Goal: Task Accomplishment & Management: Use online tool/utility

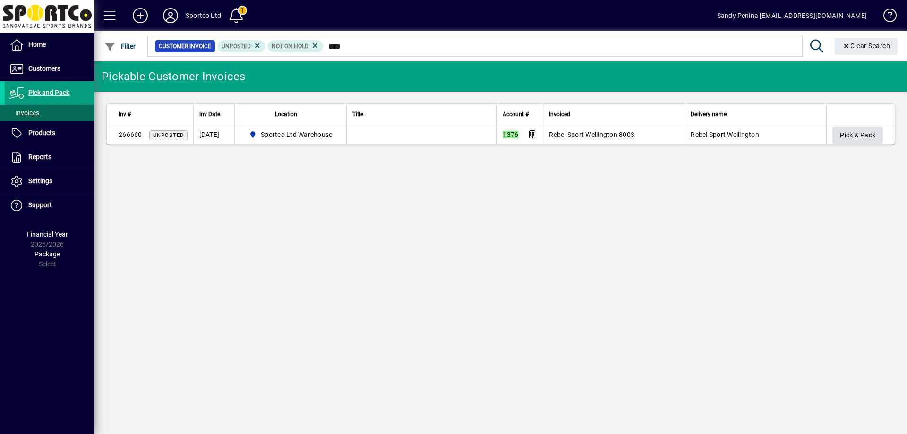
type input "****"
click at [837, 130] on span "button" at bounding box center [857, 135] width 51 height 23
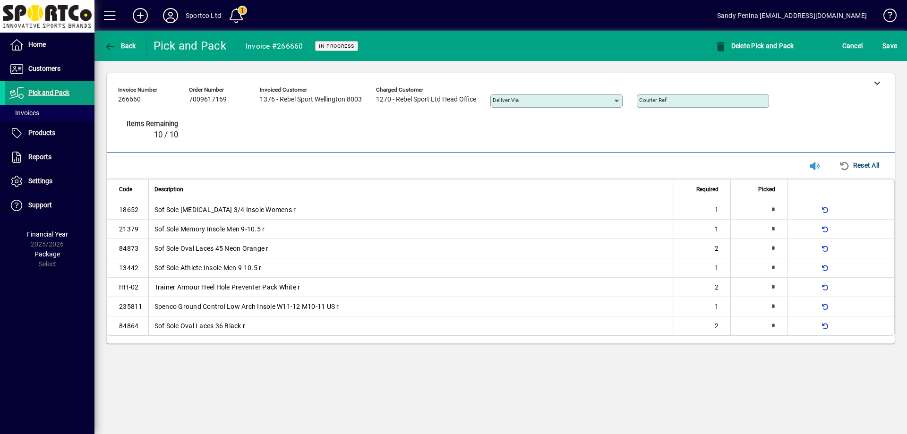
type input "*"
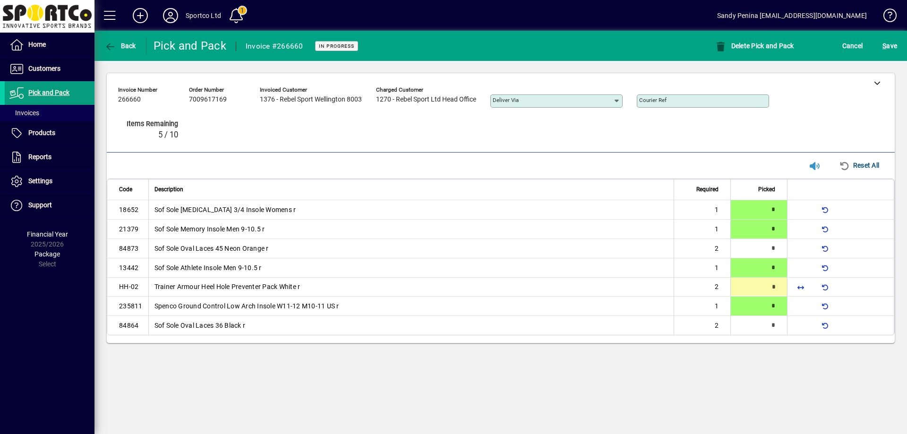
type input "*"
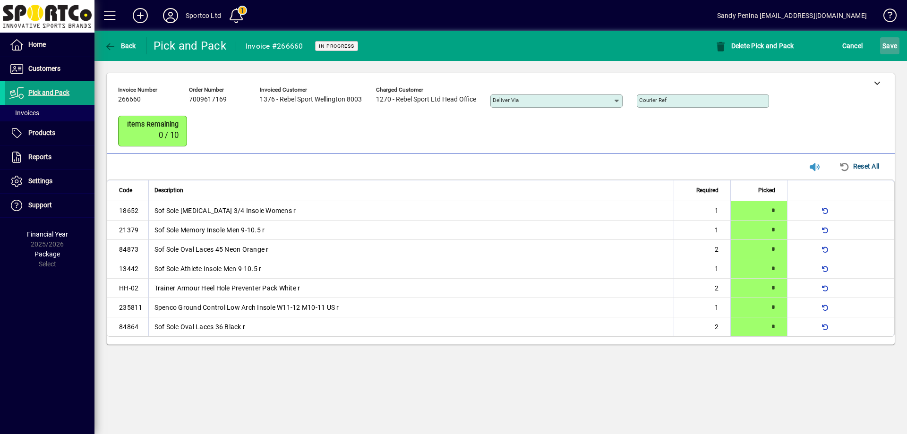
click at [895, 55] on span "submit" at bounding box center [889, 45] width 19 height 23
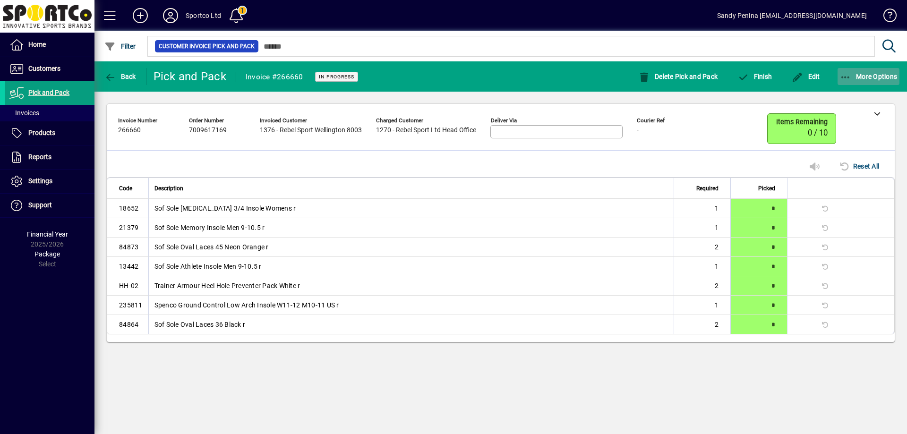
click at [842, 75] on icon "button" at bounding box center [846, 77] width 12 height 9
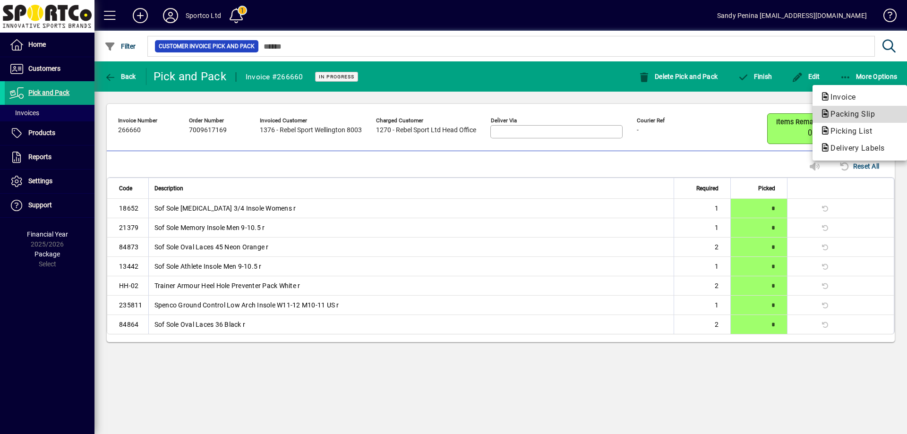
click at [852, 114] on span "Packing Slip" at bounding box center [850, 114] width 60 height 9
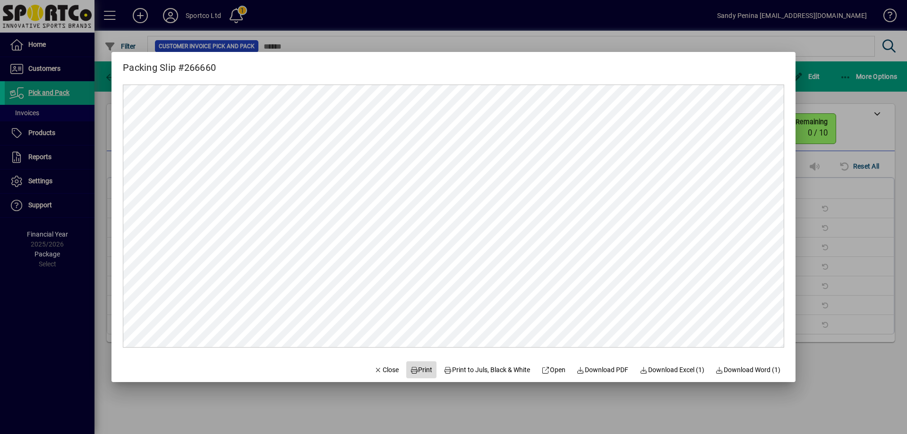
click at [415, 375] on span at bounding box center [421, 370] width 30 height 23
click at [420, 367] on span "Print" at bounding box center [421, 370] width 23 height 10
click at [376, 371] on span "Close" at bounding box center [386, 370] width 25 height 10
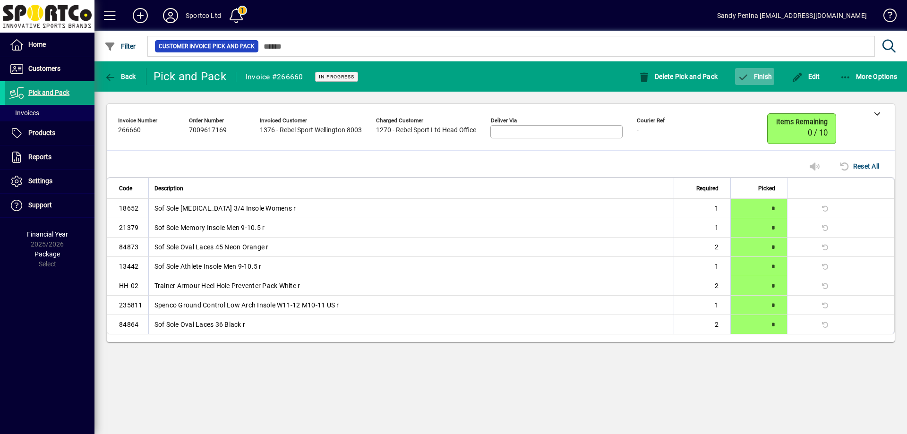
click at [749, 77] on icon "button" at bounding box center [744, 77] width 12 height 9
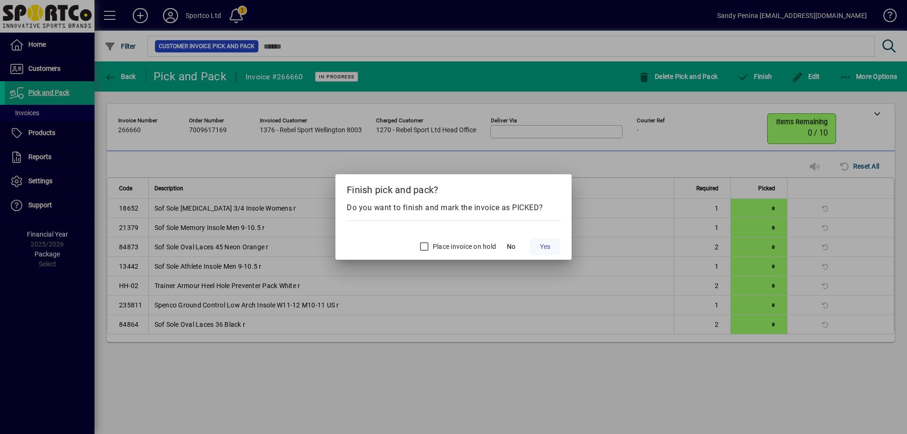
click at [553, 244] on span at bounding box center [545, 246] width 30 height 23
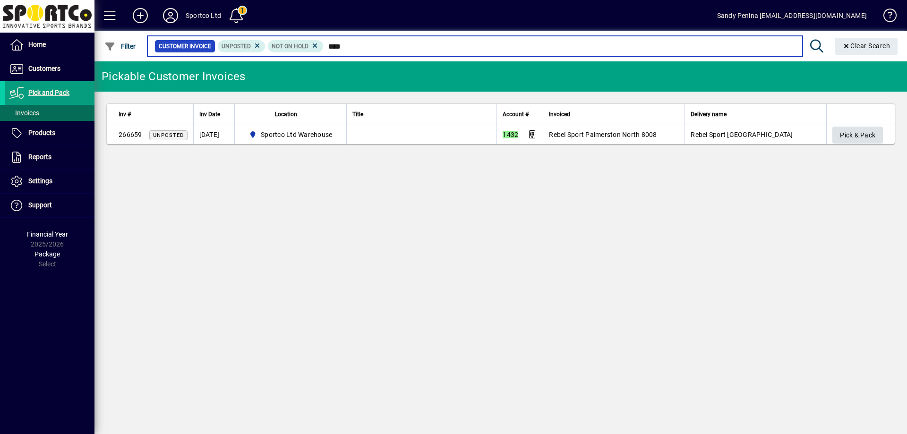
type input "****"
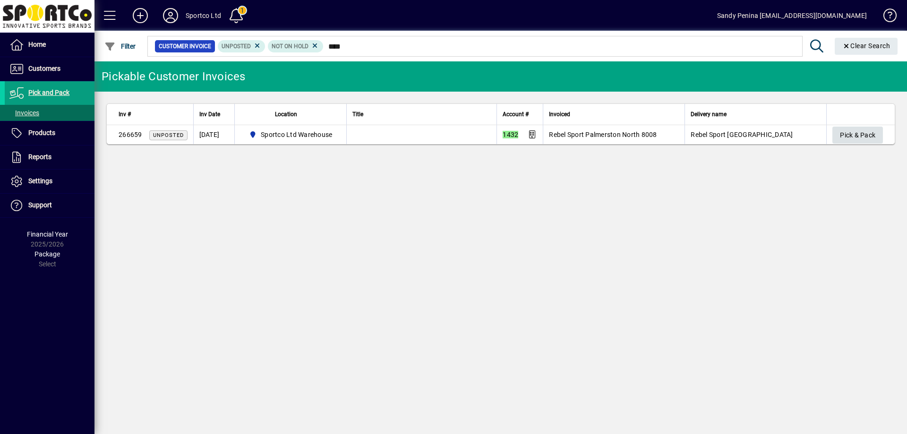
click at [857, 131] on span "Pick & Pack" at bounding box center [857, 136] width 35 height 16
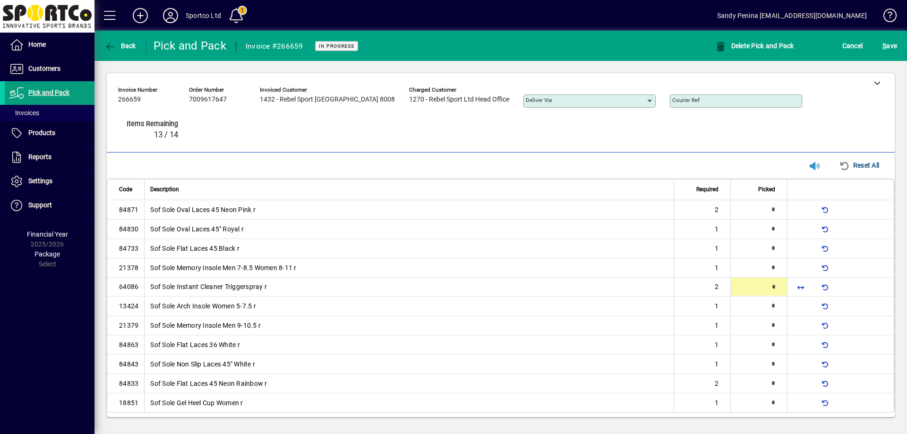
type input "*"
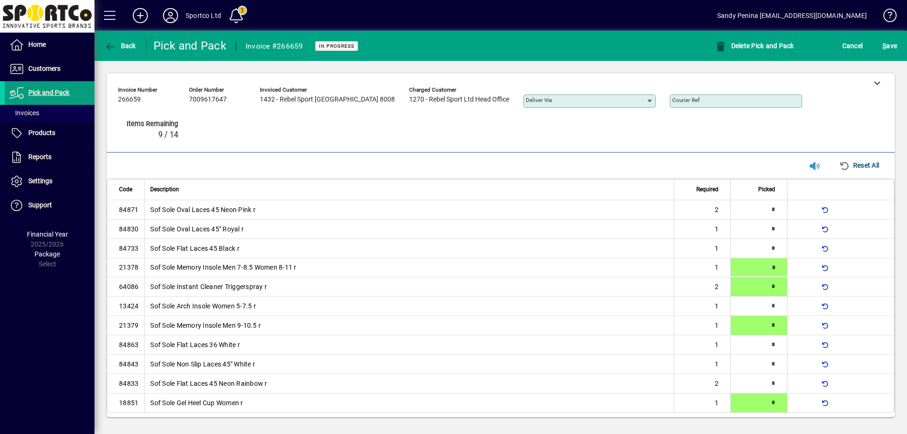
type input "*"
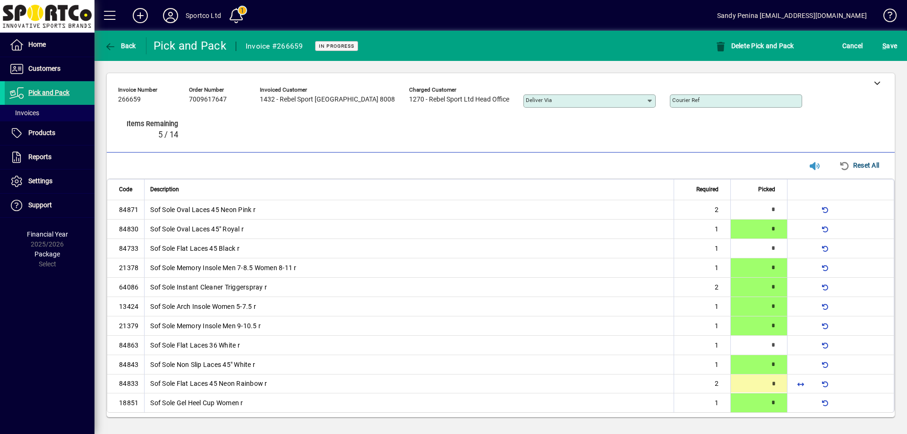
type input "*"
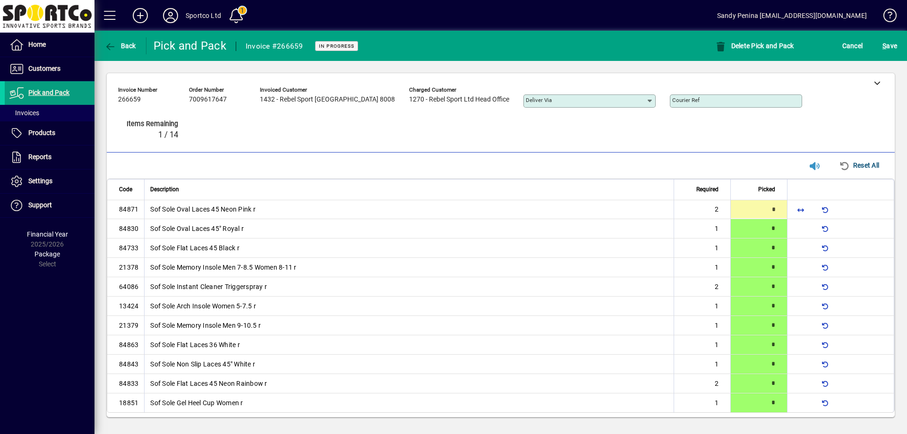
type input "*"
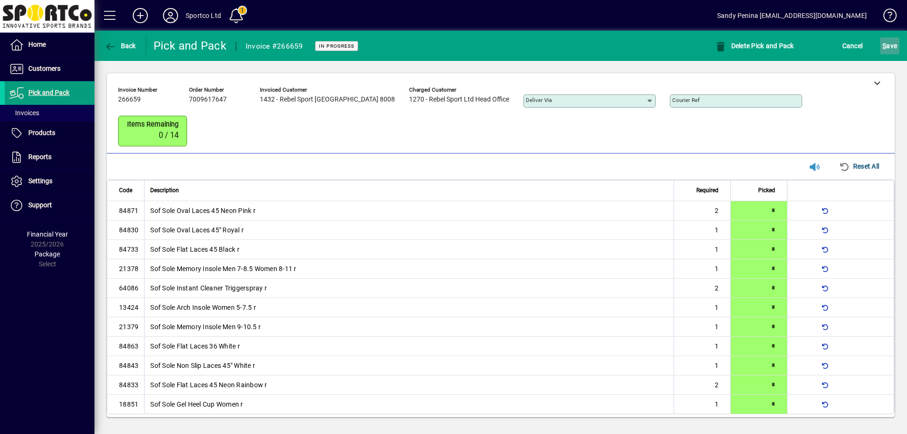
click at [889, 54] on span "submit" at bounding box center [889, 45] width 19 height 23
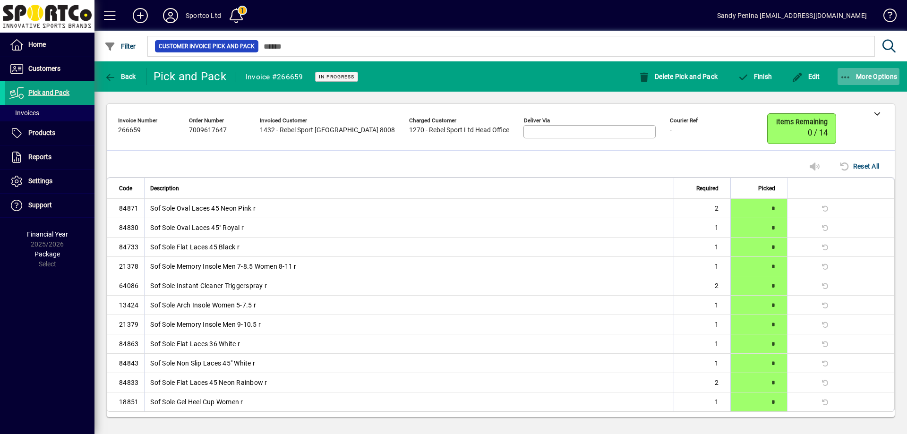
click at [841, 78] on icon "button" at bounding box center [846, 77] width 12 height 9
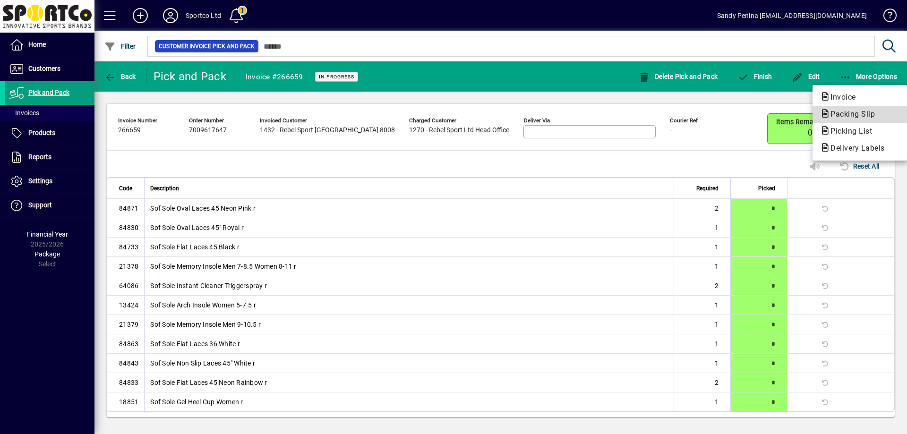
click at [845, 111] on span "Packing Slip" at bounding box center [850, 114] width 60 height 9
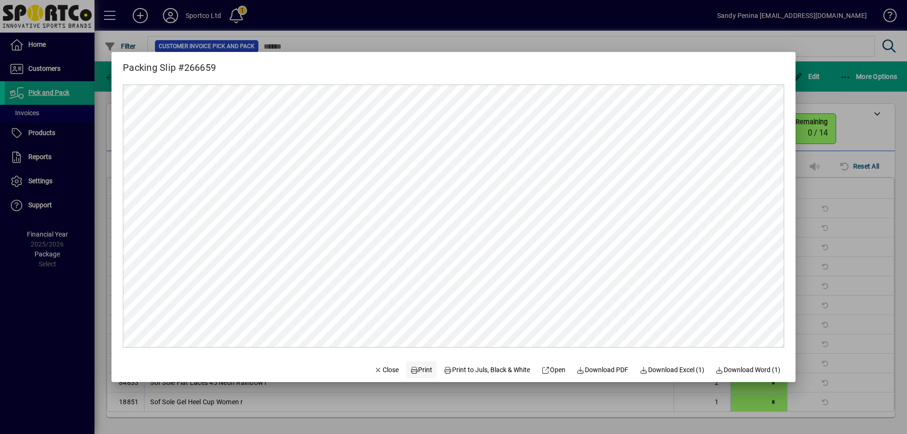
click at [420, 373] on span "Print" at bounding box center [421, 370] width 23 height 10
drag, startPoint x: 820, startPoint y: 238, endPoint x: 767, endPoint y: 131, distance: 119.4
click at [820, 237] on div at bounding box center [453, 217] width 907 height 434
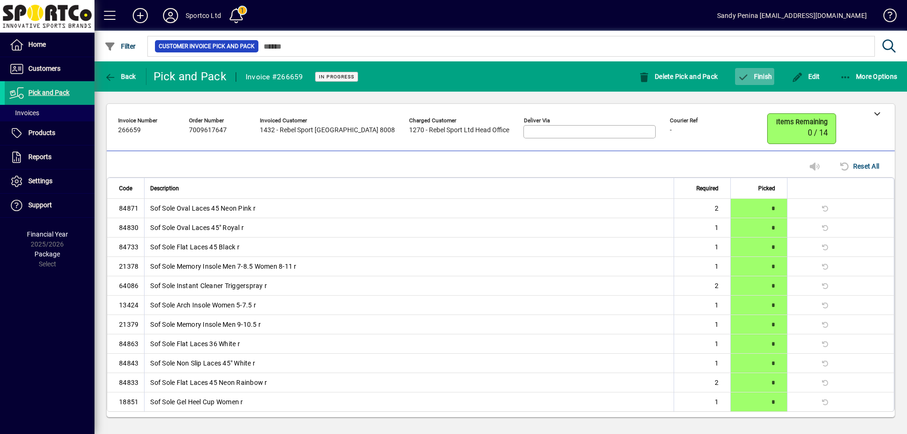
click at [754, 74] on span "Finish" at bounding box center [755, 77] width 34 height 8
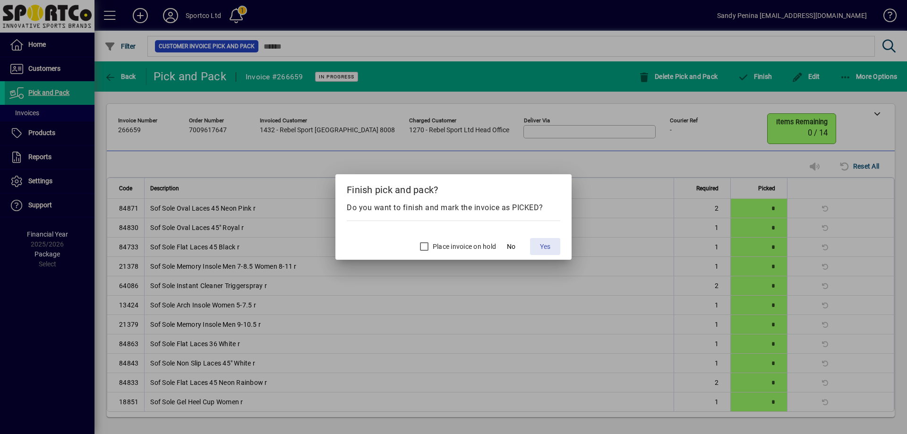
click at [543, 242] on span "Yes" at bounding box center [545, 247] width 10 height 10
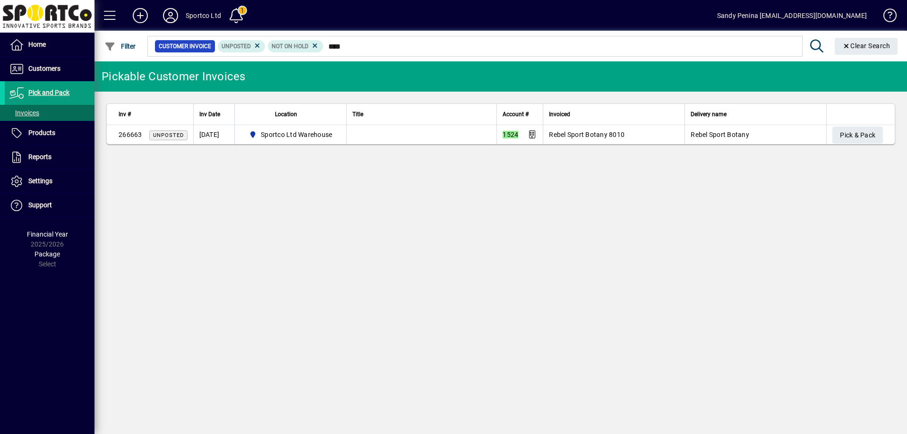
type input "****"
click at [828, 114] on th at bounding box center [860, 114] width 69 height 21
click at [841, 131] on span "Pick & Pack" at bounding box center [857, 136] width 35 height 16
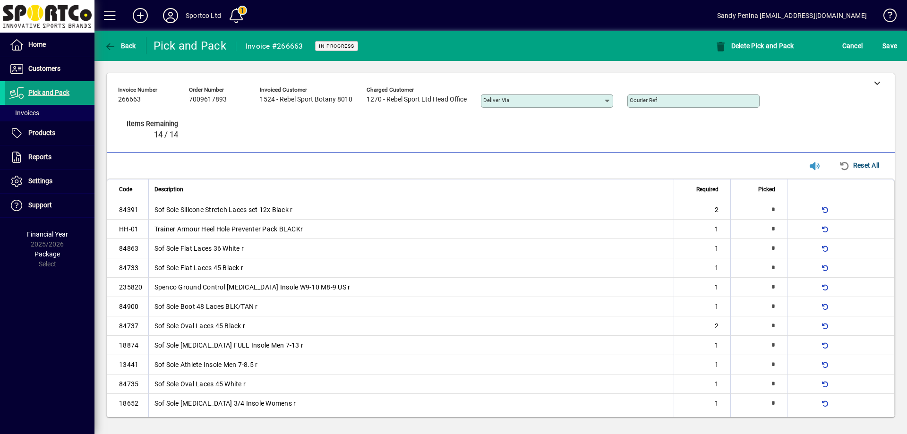
type input "*"
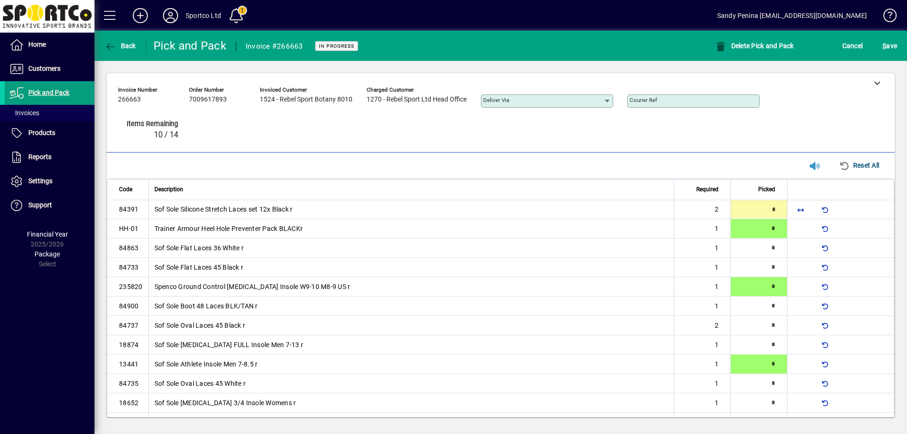
type input "*"
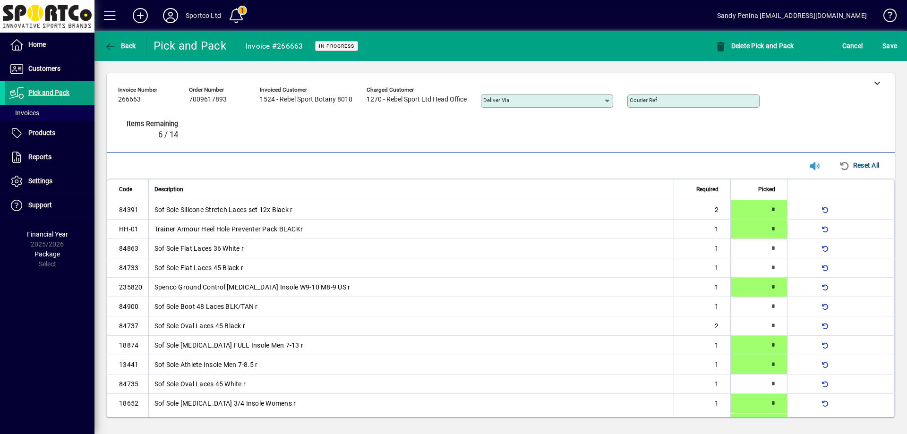
scroll to position [15, 0]
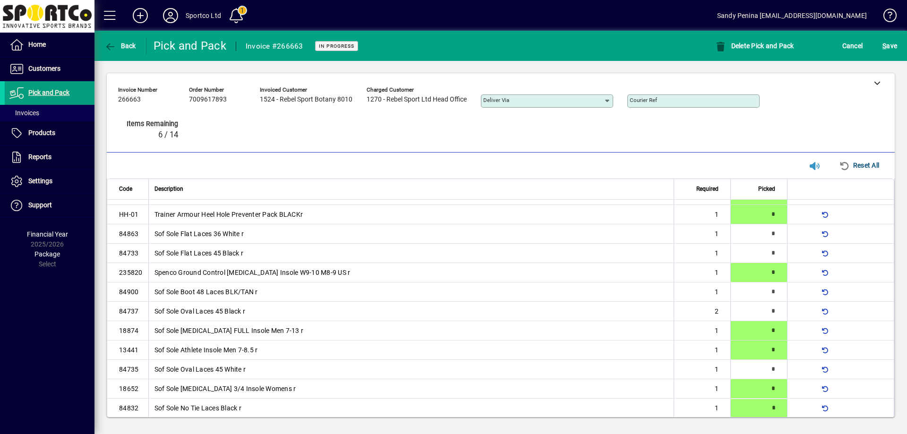
type input "*"
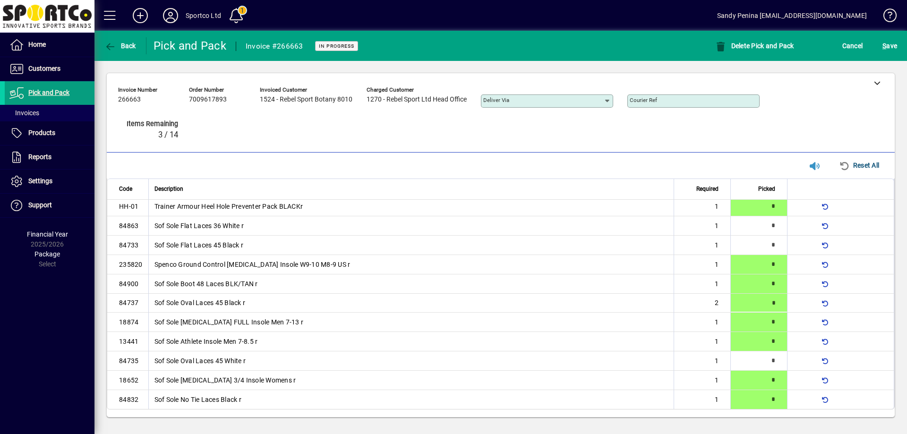
type input "*"
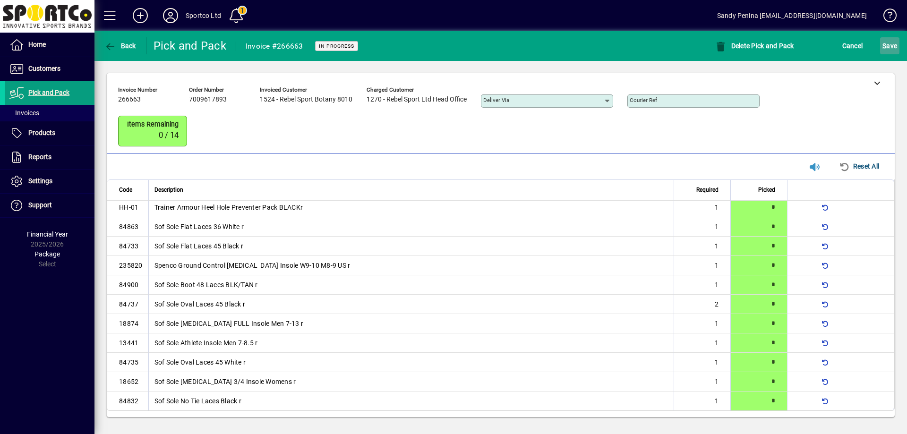
click at [892, 48] on span "S ave" at bounding box center [890, 45] width 15 height 15
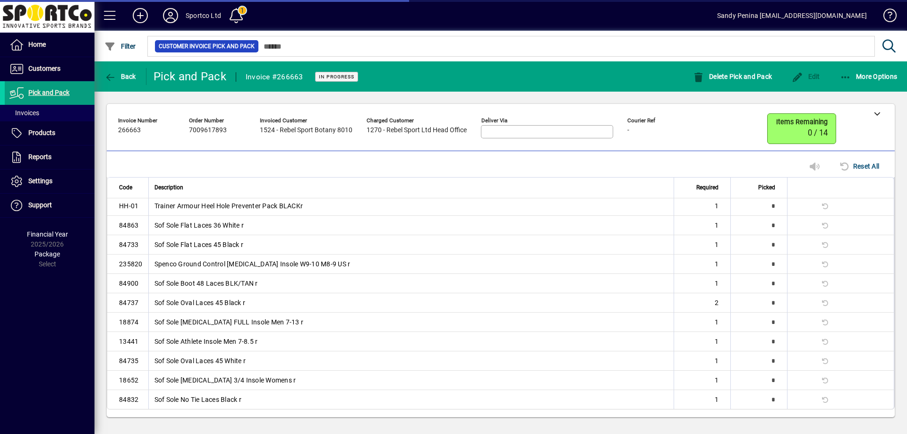
scroll to position [0, 0]
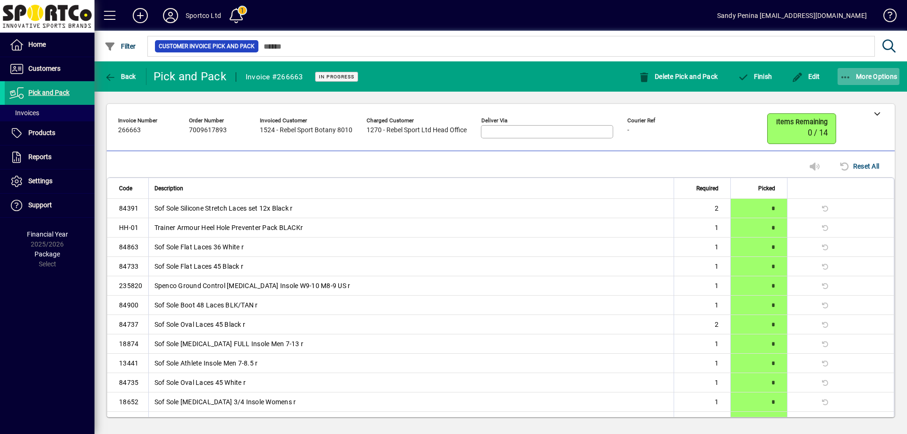
click at [850, 71] on span "button" at bounding box center [869, 76] width 62 height 23
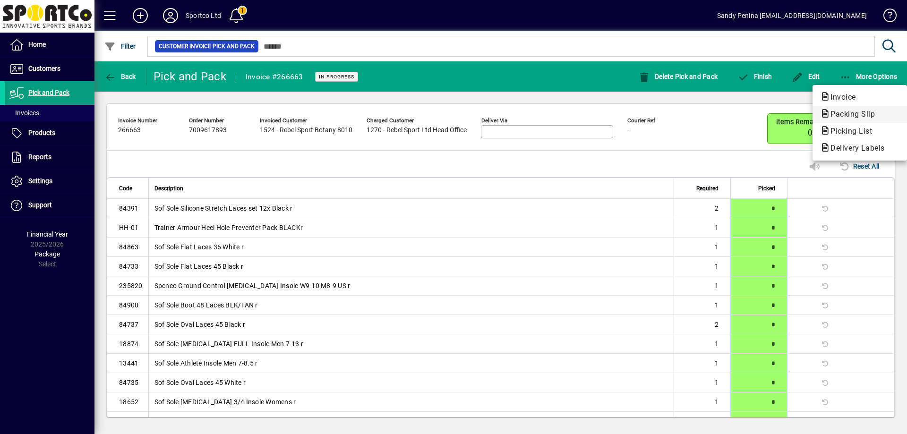
click at [856, 118] on span "Packing Slip" at bounding box center [850, 114] width 60 height 9
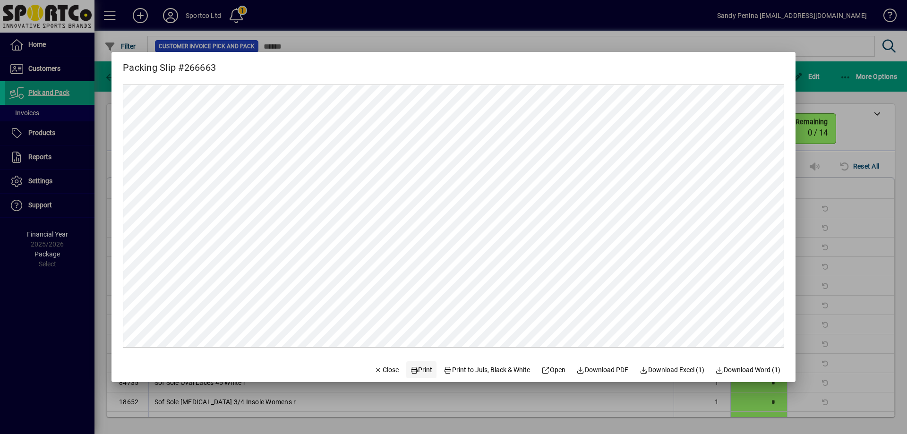
click at [410, 368] on span "Print" at bounding box center [421, 370] width 23 height 10
click at [381, 366] on span "Close" at bounding box center [386, 370] width 25 height 10
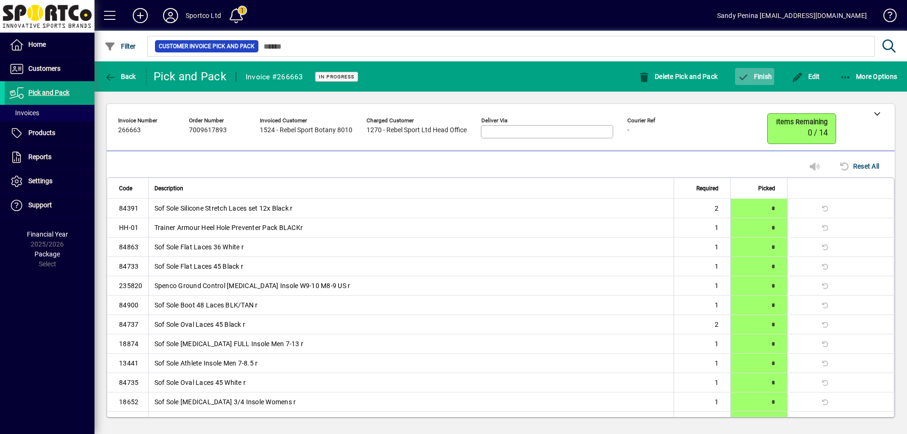
click at [760, 75] on span "Finish" at bounding box center [755, 77] width 34 height 8
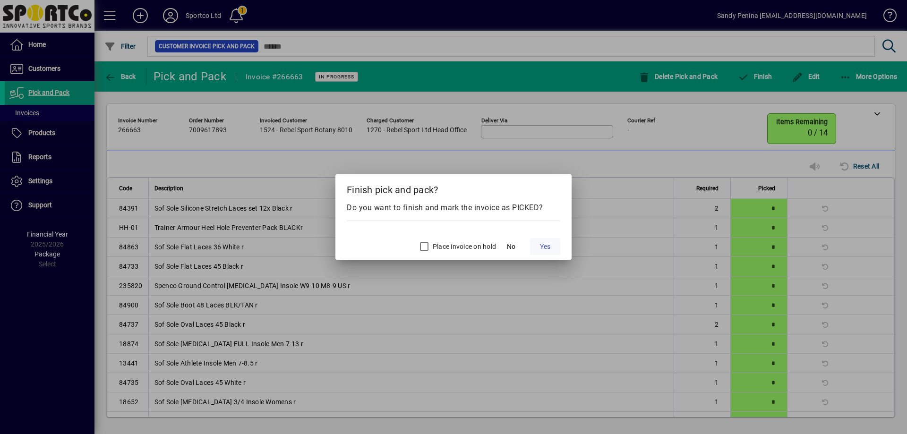
click at [547, 247] on span "Yes" at bounding box center [545, 247] width 10 height 10
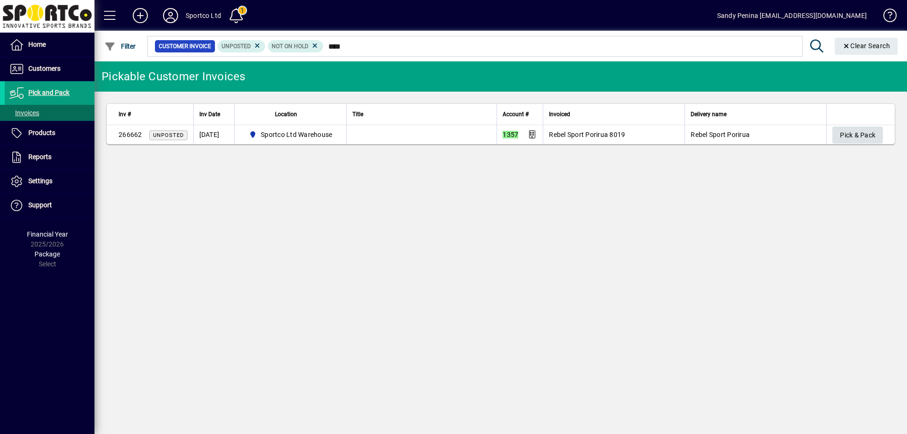
type input "****"
click at [875, 132] on span "Pick & Pack" at bounding box center [857, 136] width 35 height 16
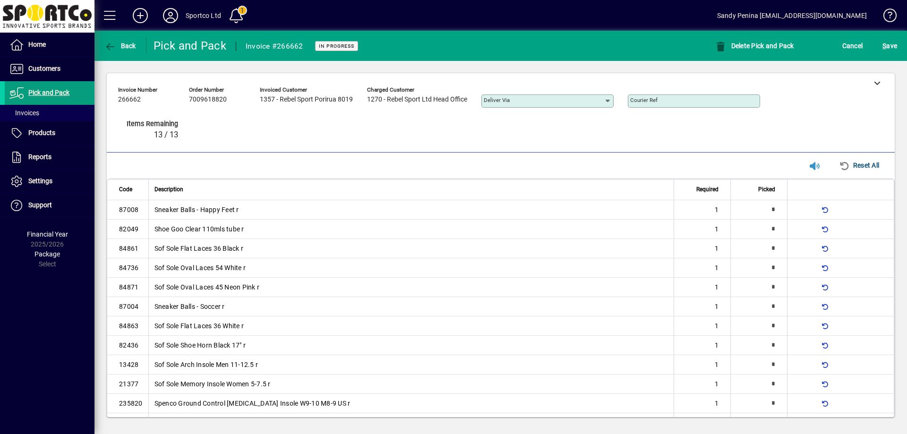
type input "*"
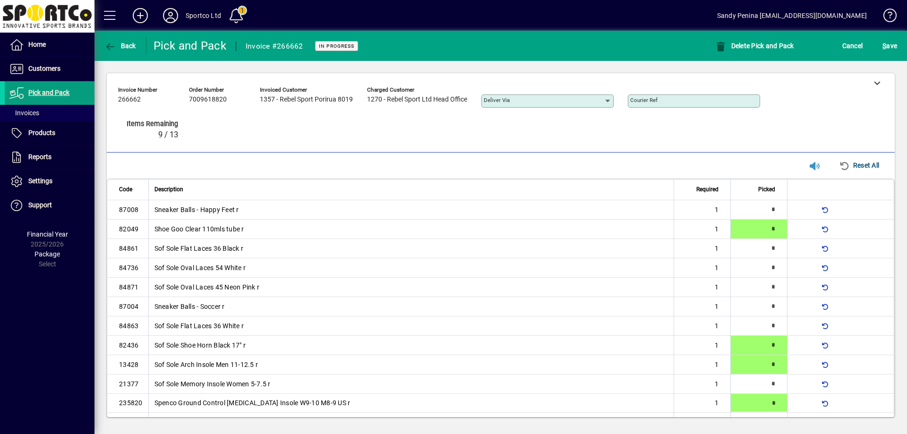
type input "*"
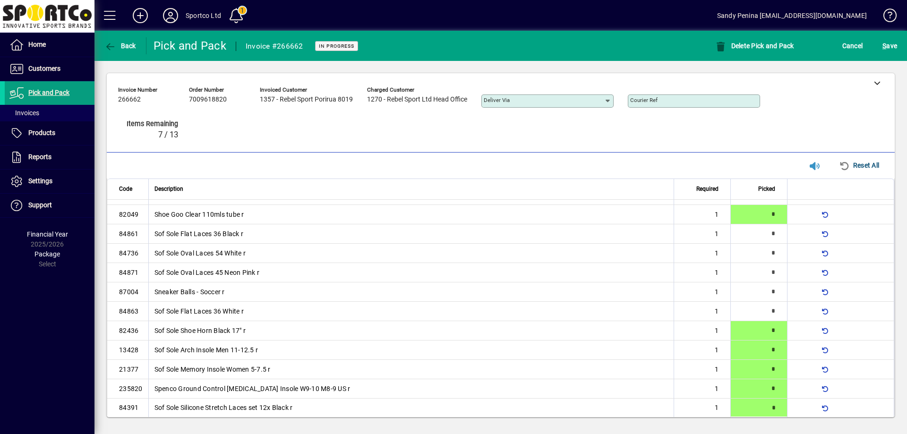
type input "*"
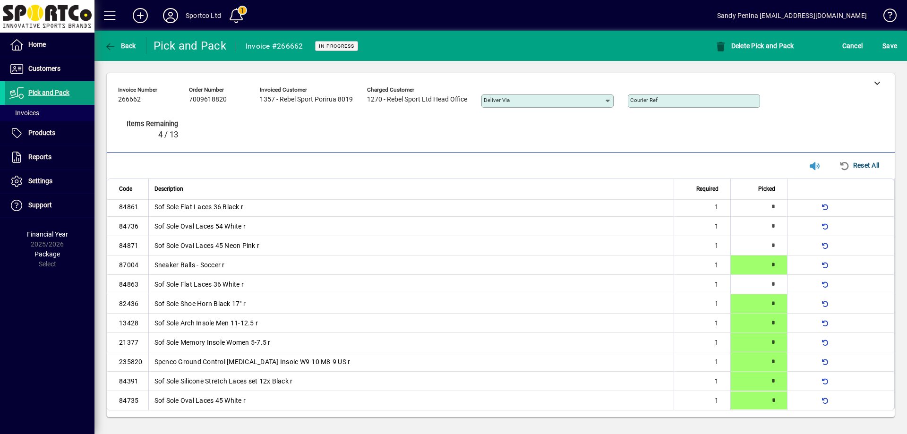
type input "*"
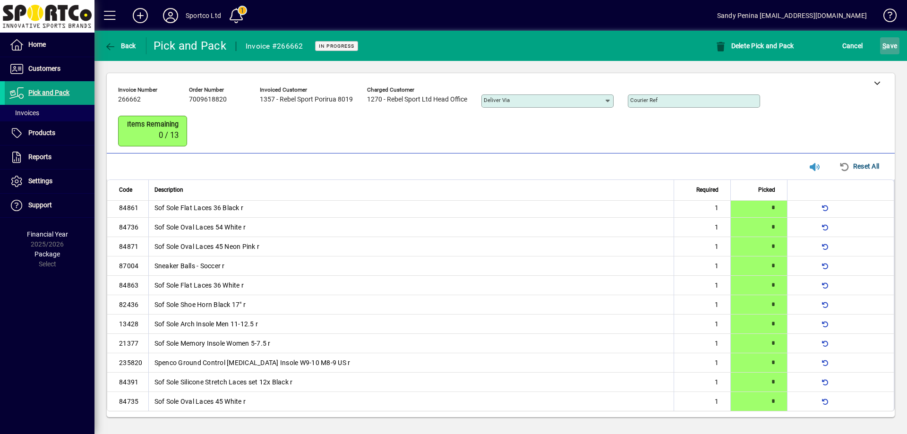
drag, startPoint x: 886, startPoint y: 50, endPoint x: 889, endPoint y: 53, distance: 5.0
click at [885, 49] on span "S ave" at bounding box center [890, 45] width 15 height 15
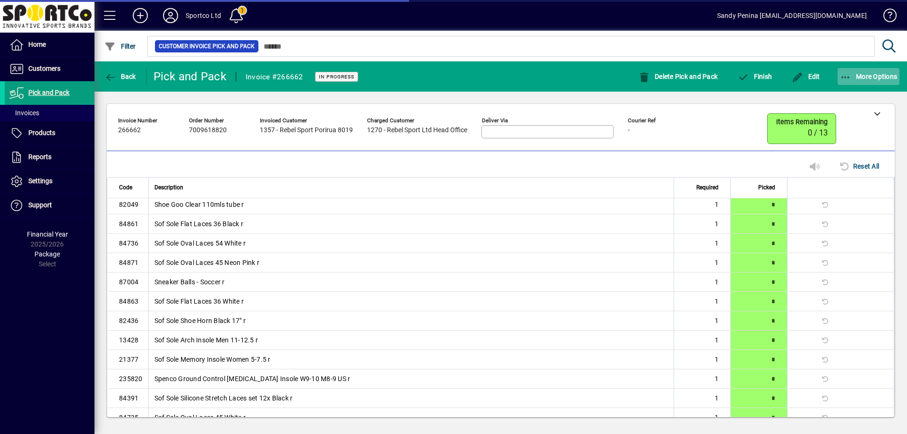
scroll to position [26, 0]
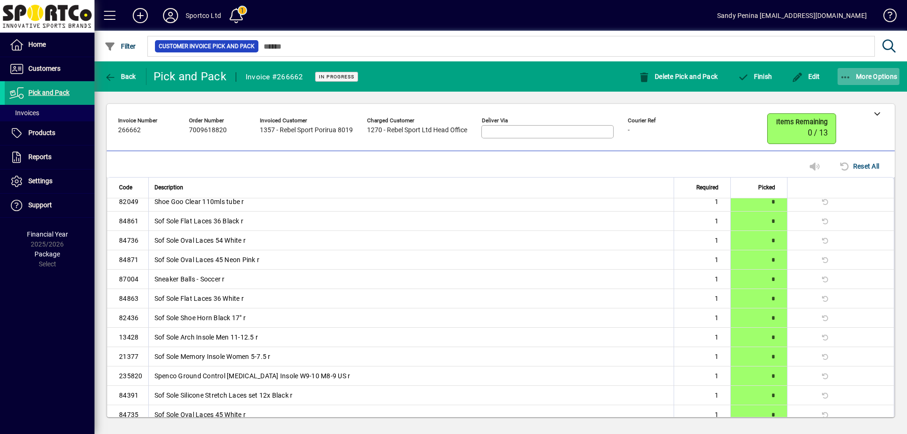
click at [844, 76] on icon "button" at bounding box center [846, 77] width 12 height 9
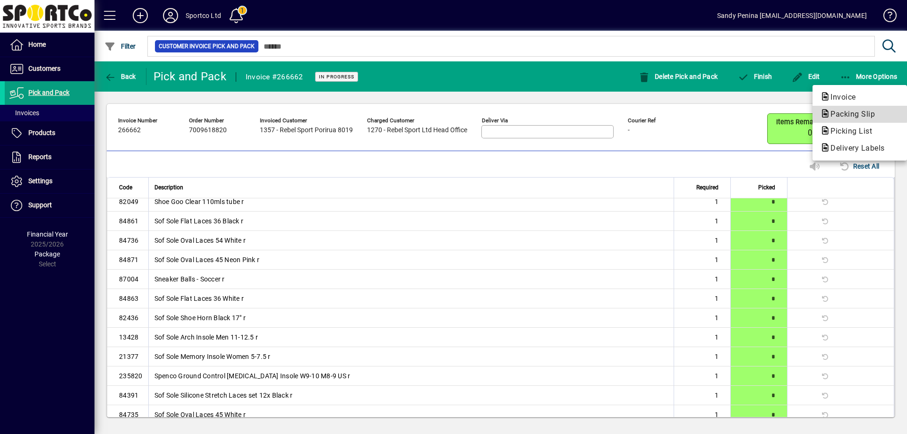
click at [839, 111] on span "Packing Slip" at bounding box center [850, 114] width 60 height 9
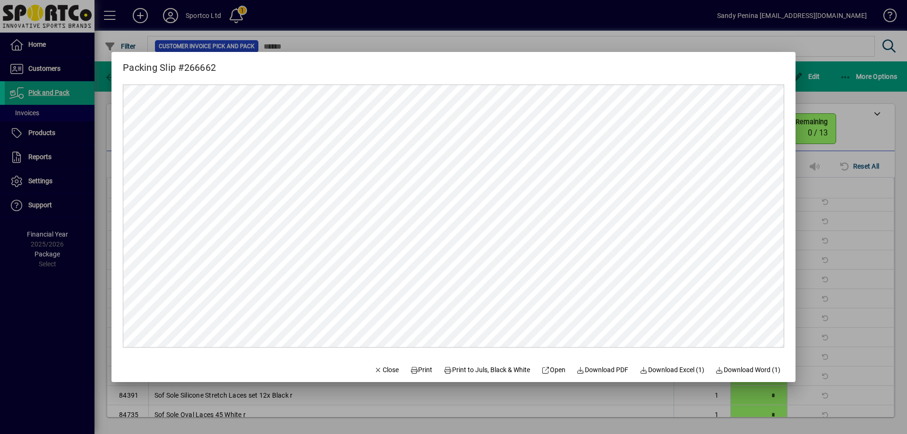
scroll to position [0, 0]
click at [417, 369] on span "Print" at bounding box center [421, 370] width 23 height 10
click at [416, 373] on span "Print" at bounding box center [421, 370] width 23 height 10
drag, startPoint x: 380, startPoint y: 373, endPoint x: 765, endPoint y: 186, distance: 428.5
click at [385, 370] on span "Close" at bounding box center [386, 370] width 25 height 10
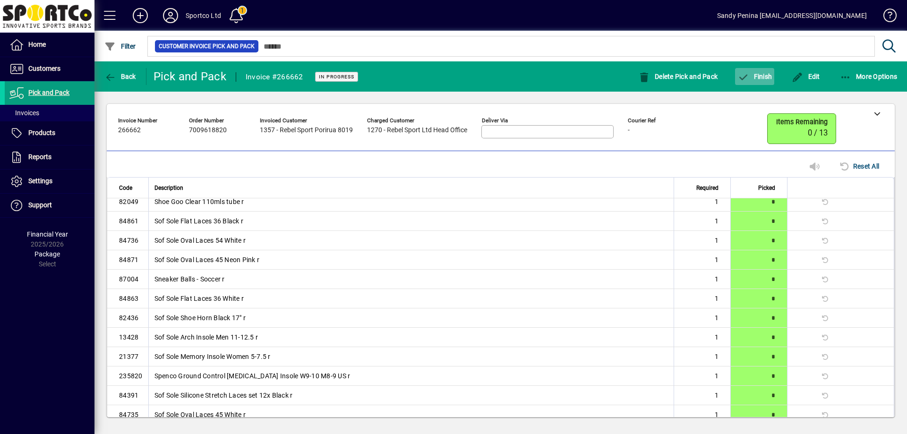
click at [767, 85] on span "button" at bounding box center [754, 76] width 39 height 23
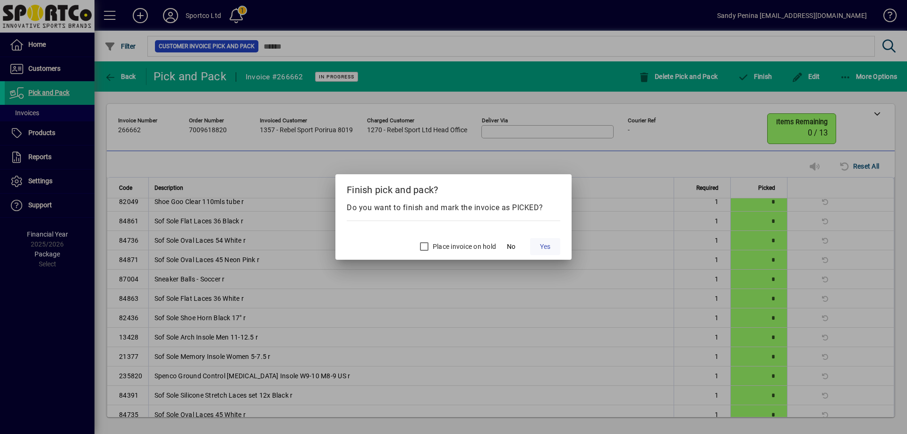
click at [545, 247] on span "Yes" at bounding box center [545, 247] width 10 height 10
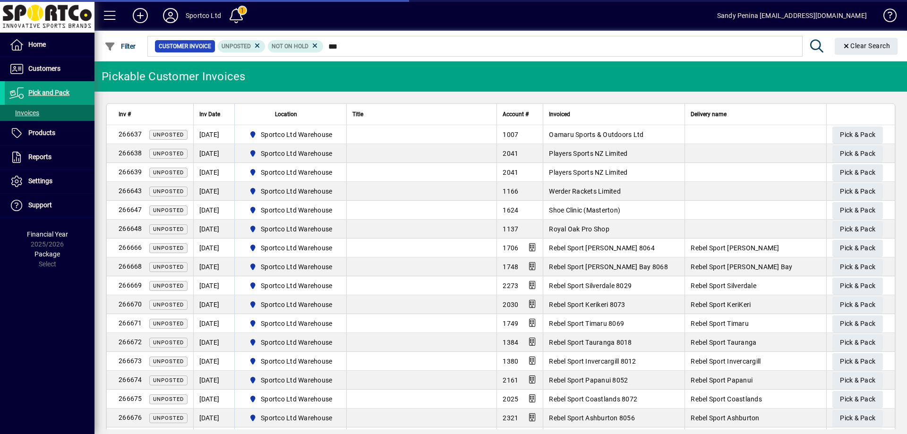
type input "****"
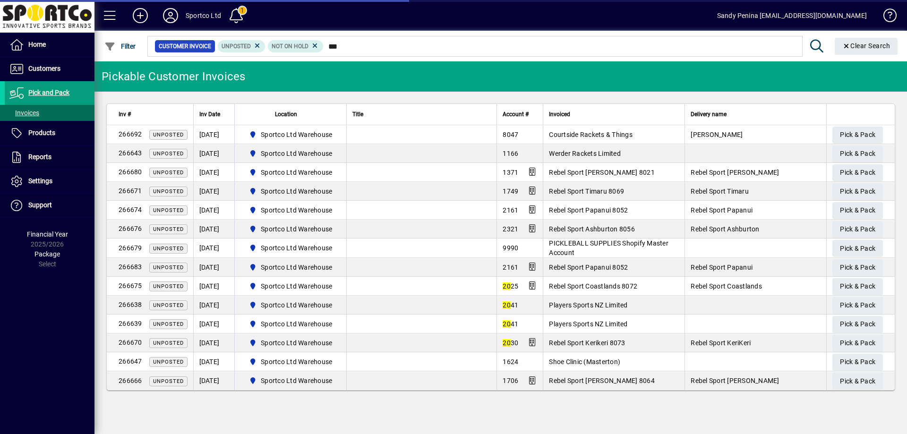
type input "****"
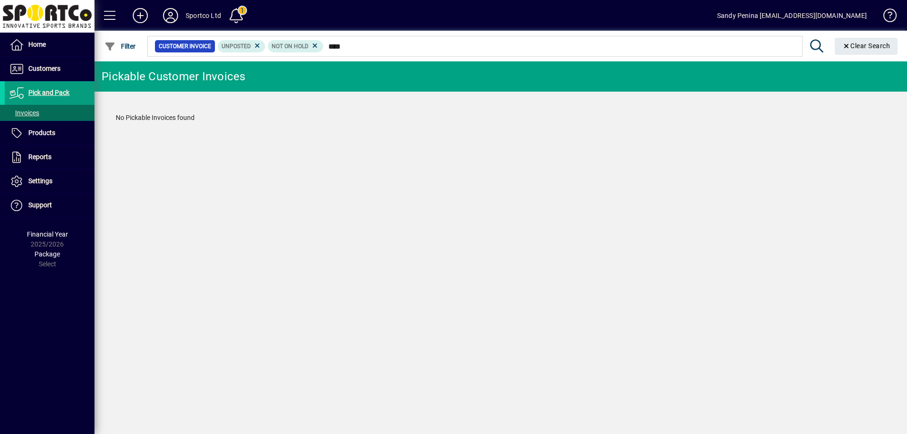
drag, startPoint x: 362, startPoint y: 50, endPoint x: 221, endPoint y: 69, distance: 142.5
click at [221, 69] on mat-drawer-content "Sportco Ltd 1 Sandy Penina sandy@sportco.co.nz Filter Customer Invoice Unposted…" at bounding box center [500, 217] width 813 height 434
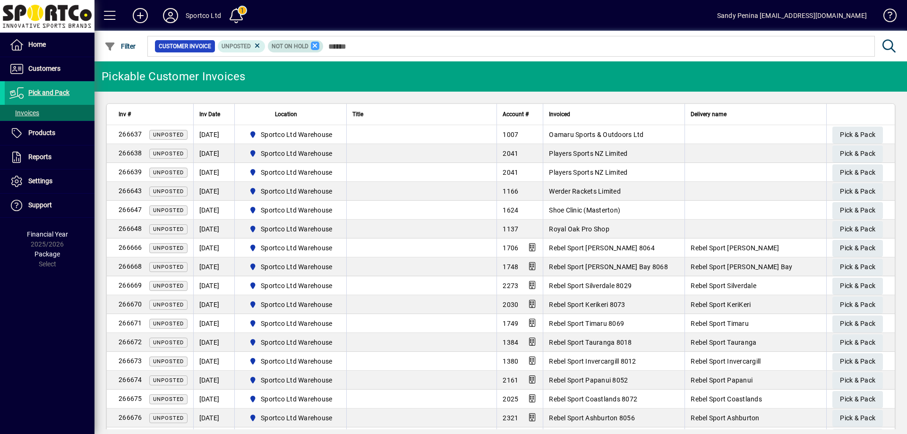
click at [314, 46] on icon at bounding box center [315, 46] width 9 height 9
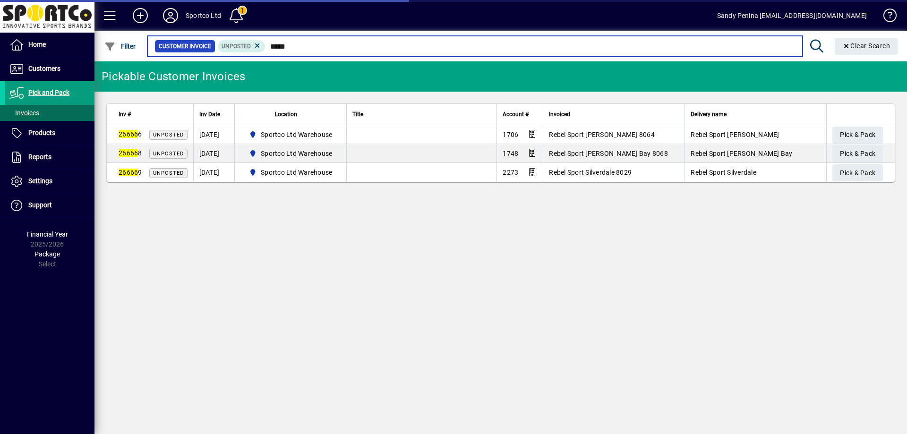
type input "******"
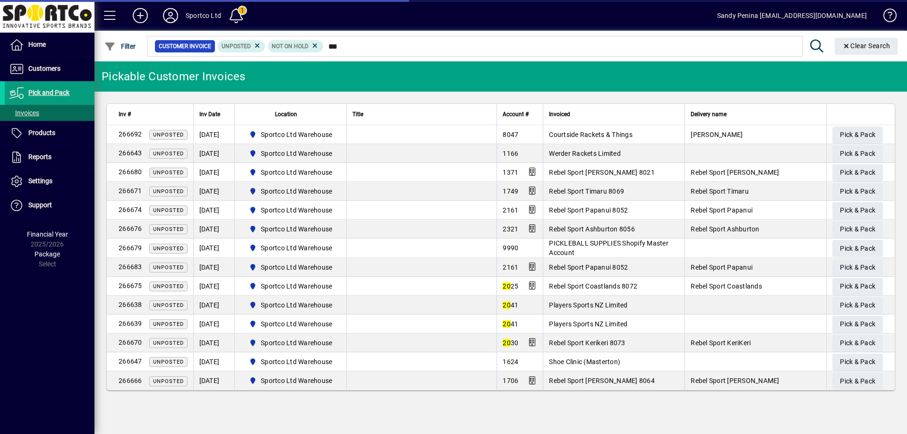
type input "****"
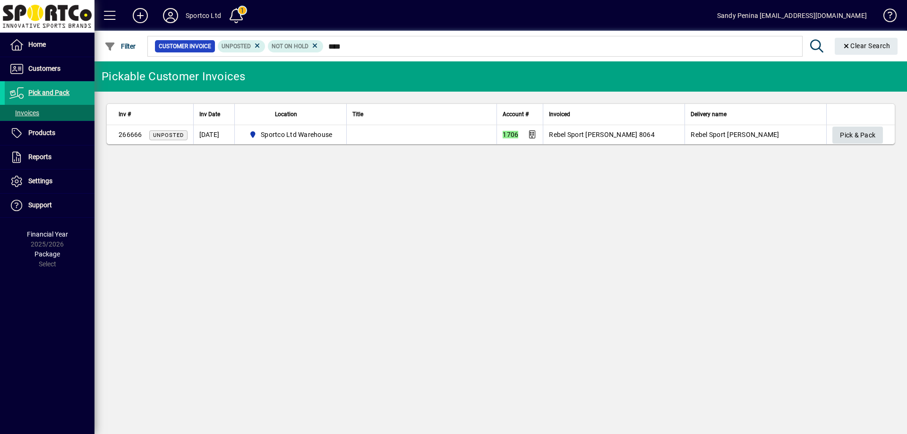
type input "****"
click at [852, 131] on span "Pick & Pack" at bounding box center [857, 136] width 35 height 16
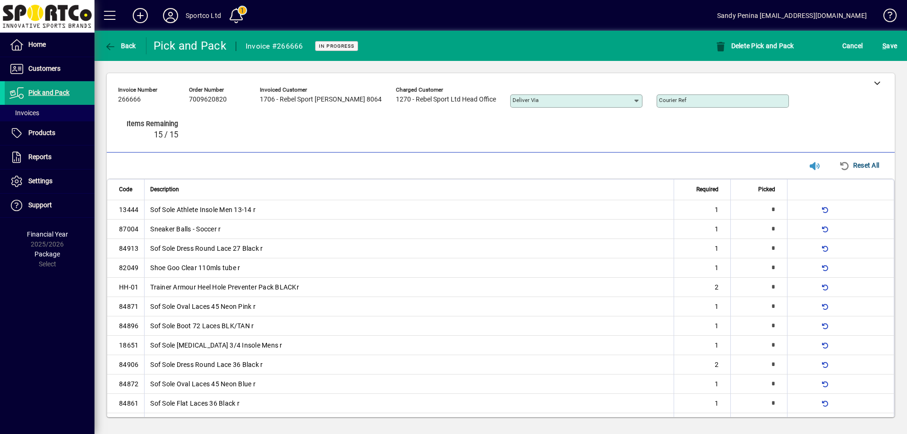
type input "*"
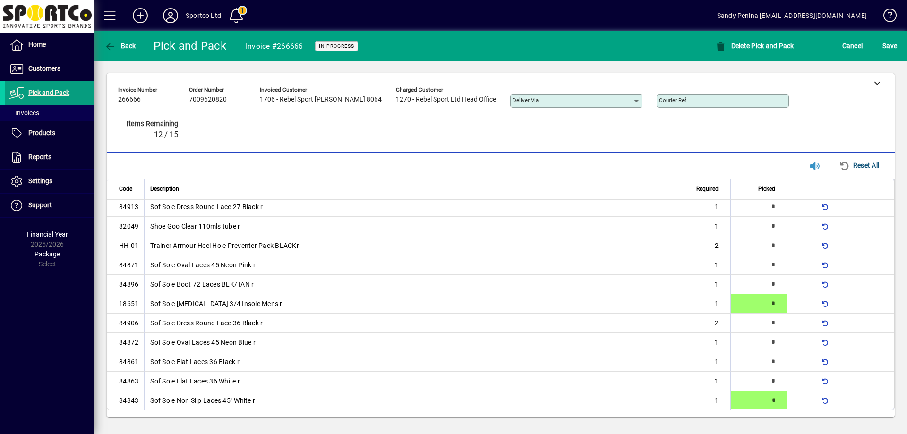
type input "*"
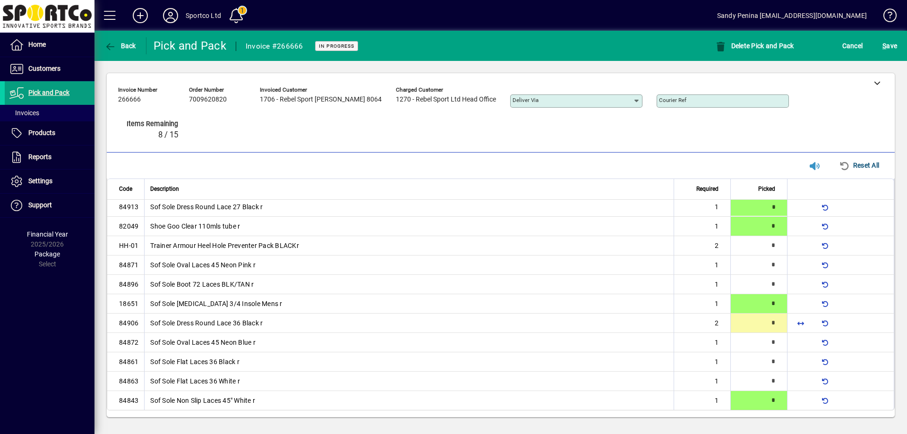
type input "*"
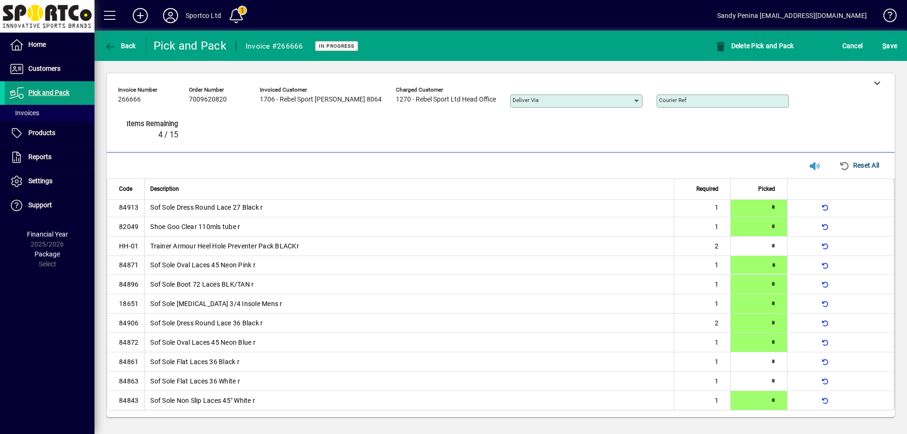
type input "*"
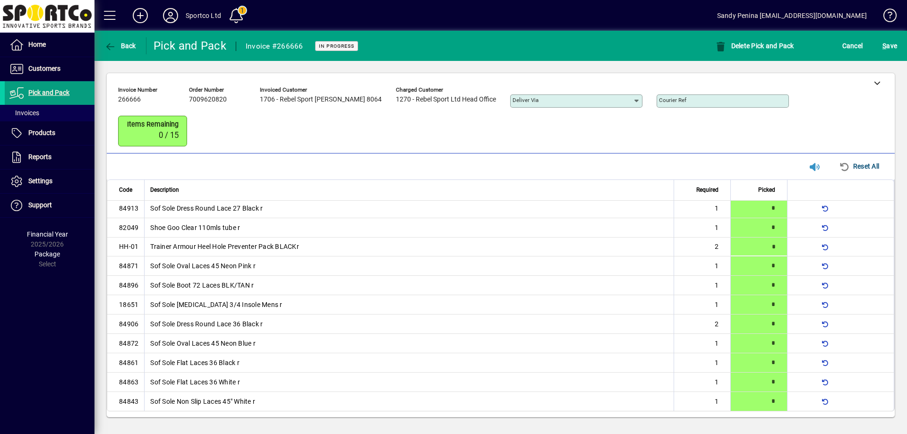
scroll to position [0, 0]
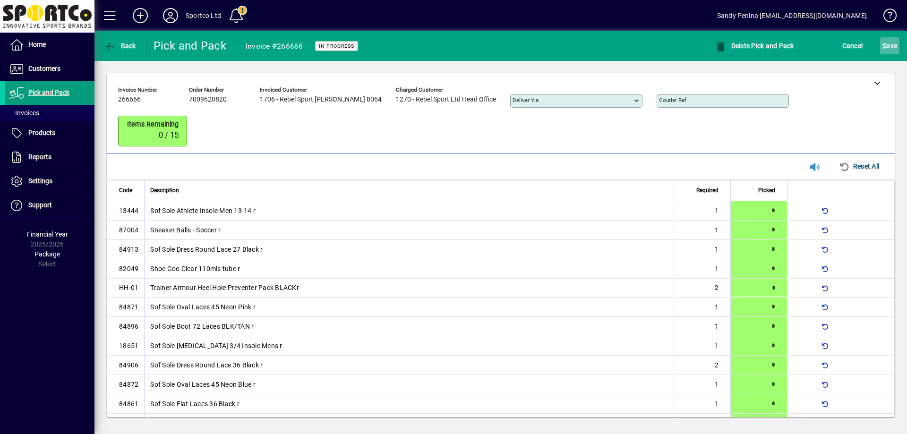
click at [886, 53] on span "S ave" at bounding box center [890, 45] width 15 height 15
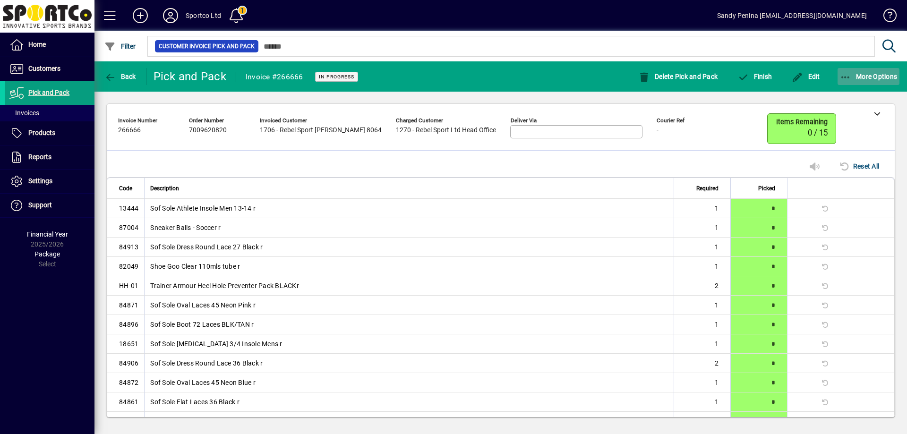
drag, startPoint x: 848, startPoint y: 74, endPoint x: 844, endPoint y: 84, distance: 10.8
click at [847, 76] on icon "button" at bounding box center [846, 77] width 12 height 9
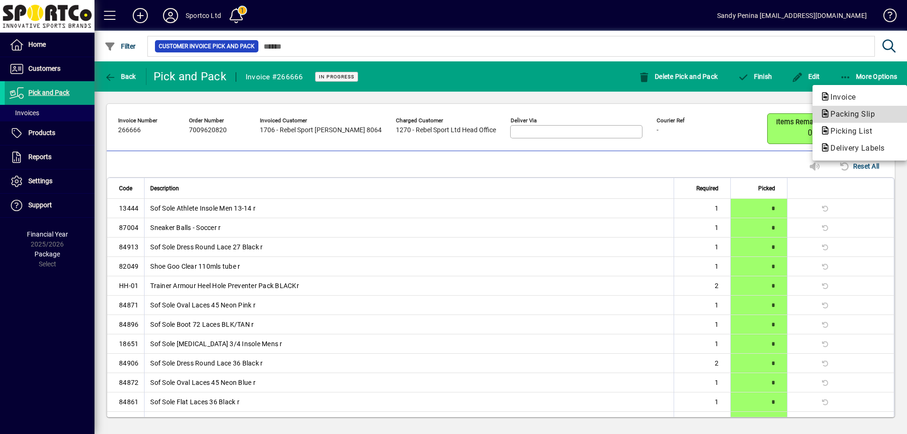
click at [840, 113] on span "Packing Slip" at bounding box center [850, 114] width 60 height 9
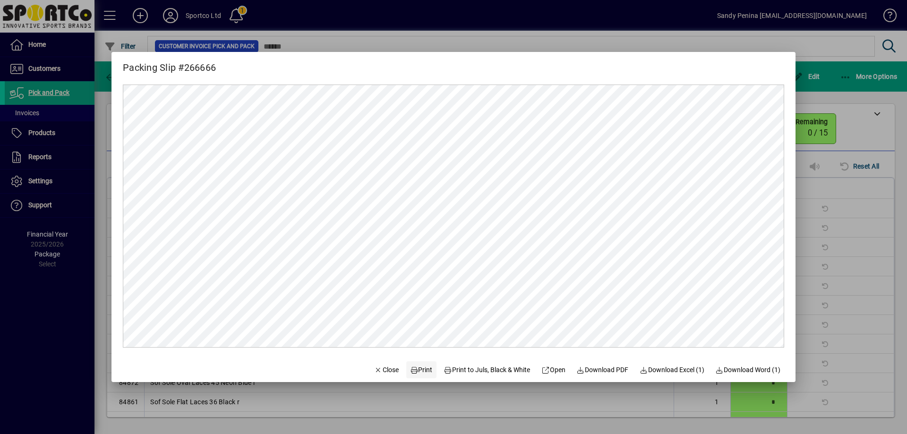
click at [415, 373] on span "Print" at bounding box center [421, 370] width 23 height 10
click at [374, 370] on span "Close" at bounding box center [386, 370] width 25 height 10
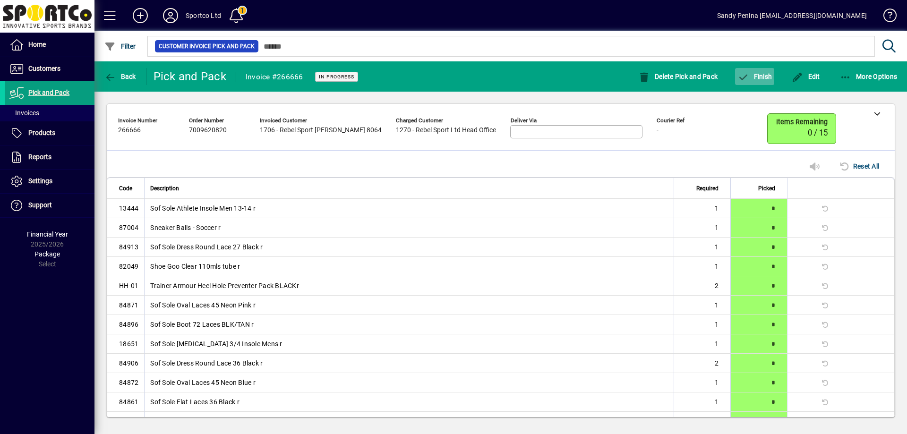
click at [753, 73] on span "Finish" at bounding box center [755, 77] width 34 height 8
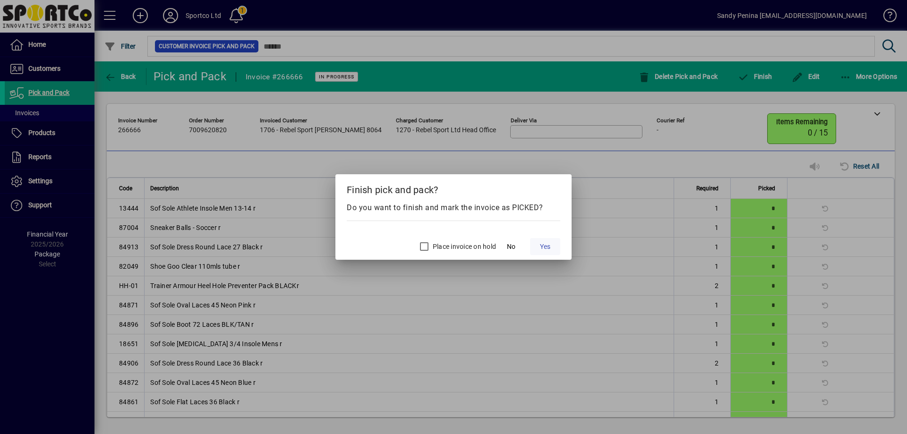
click at [544, 249] on span "Yes" at bounding box center [545, 247] width 10 height 10
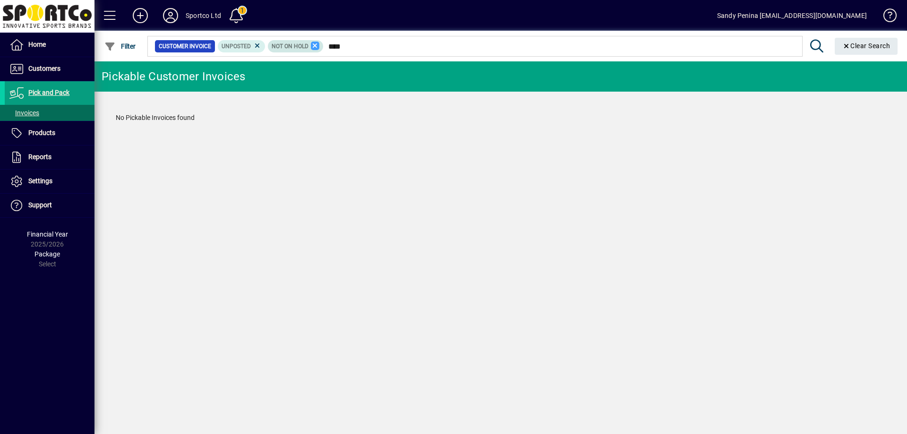
type input "****"
drag, startPoint x: 314, startPoint y: 44, endPoint x: 273, endPoint y: 39, distance: 41.5
click at [314, 44] on icon at bounding box center [315, 46] width 9 height 9
click at [260, 43] on icon at bounding box center [257, 46] width 9 height 9
type input "******"
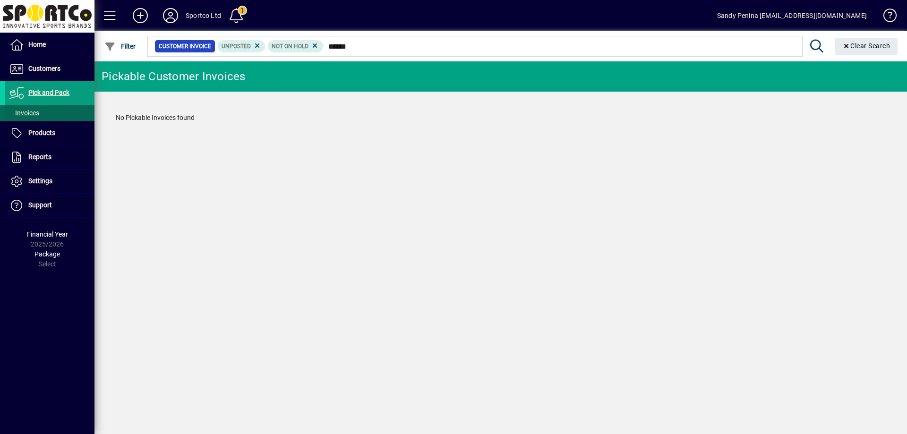
click at [26, 113] on span "Invoices" at bounding box center [24, 113] width 30 height 8
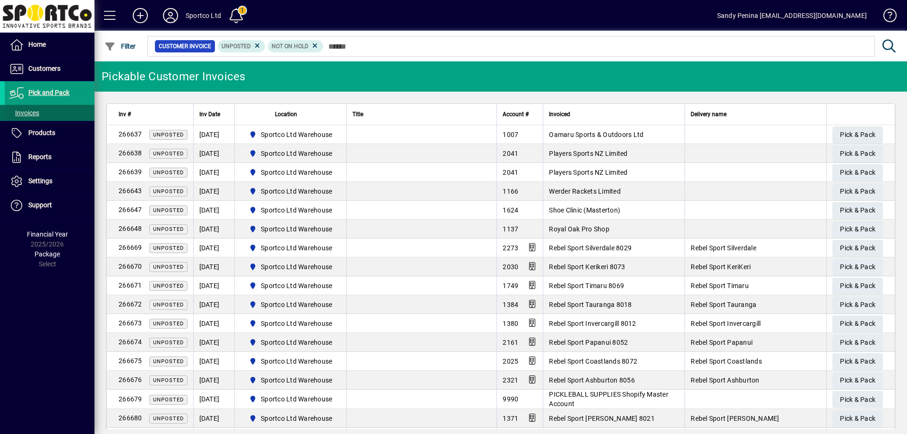
click at [26, 113] on span "Invoices" at bounding box center [24, 113] width 30 height 8
click at [54, 94] on span "Pick and Pack" at bounding box center [48, 93] width 41 height 8
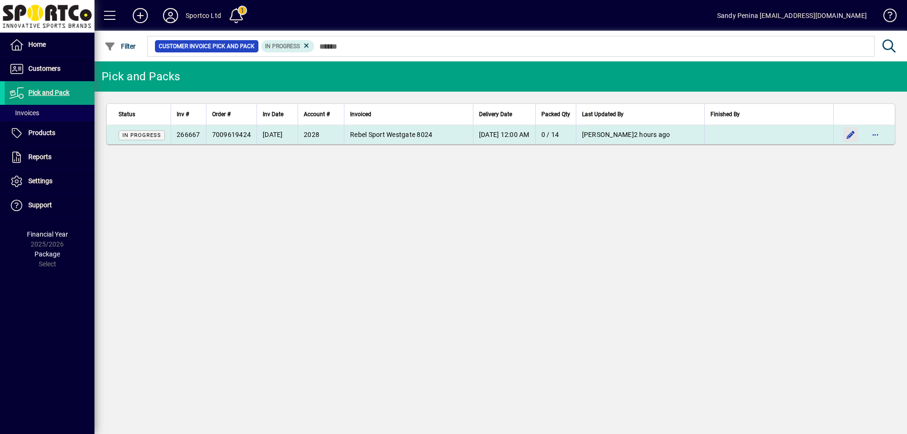
click at [847, 132] on span "button" at bounding box center [851, 134] width 23 height 23
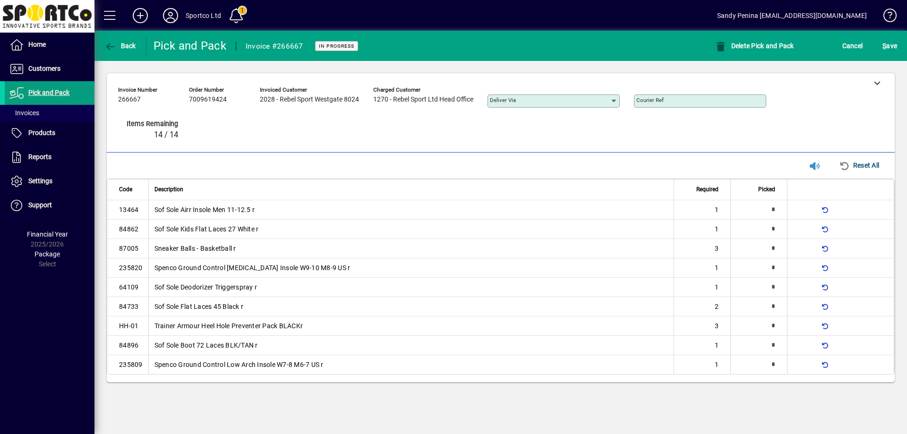
type input "*"
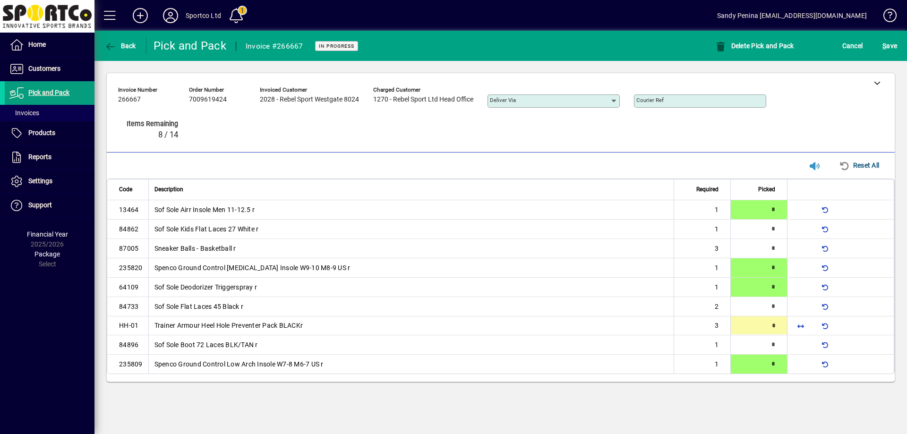
type input "*"
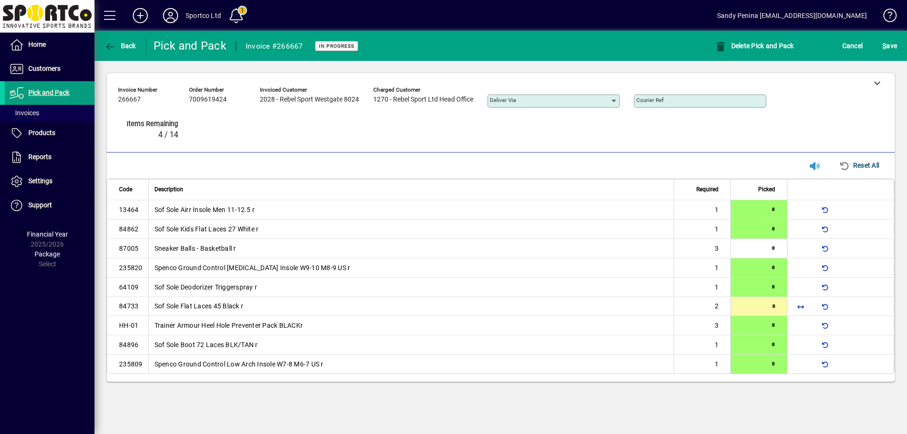
type input "*"
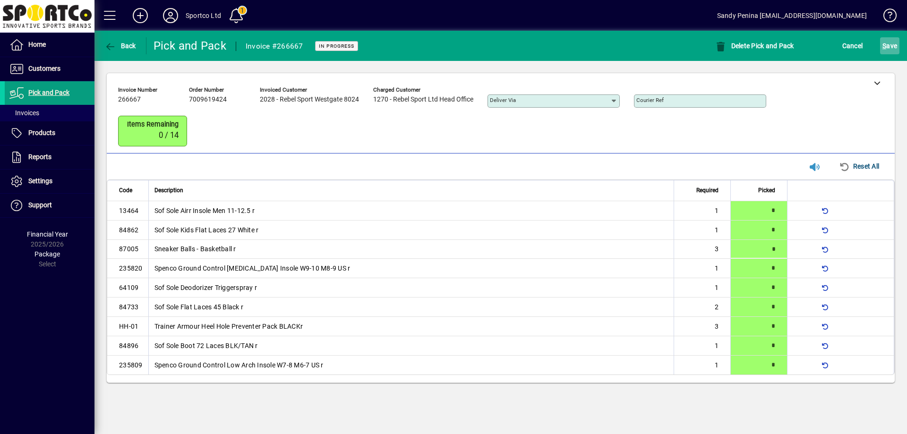
click at [896, 36] on span "submit" at bounding box center [889, 45] width 19 height 23
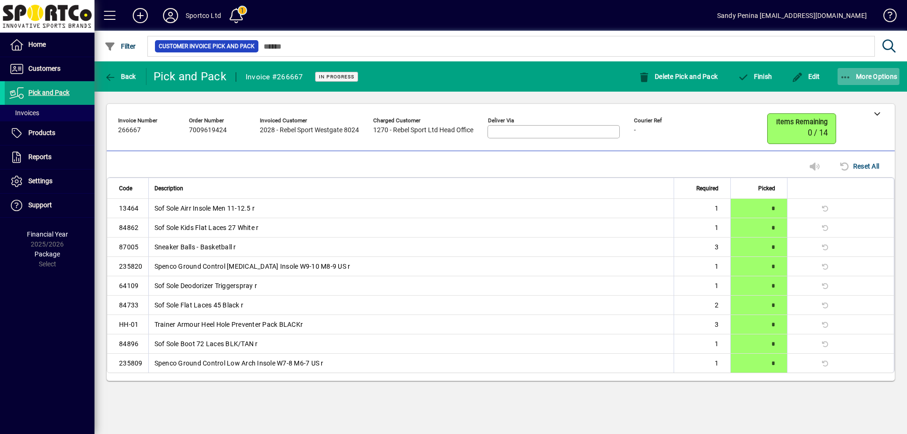
click at [843, 79] on icon "button" at bounding box center [846, 77] width 12 height 9
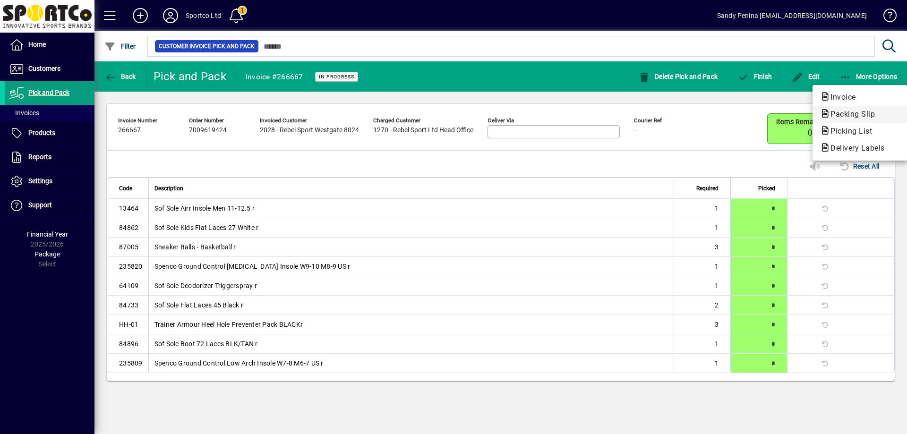
click at [845, 120] on button "Packing Slip" at bounding box center [860, 114] width 94 height 17
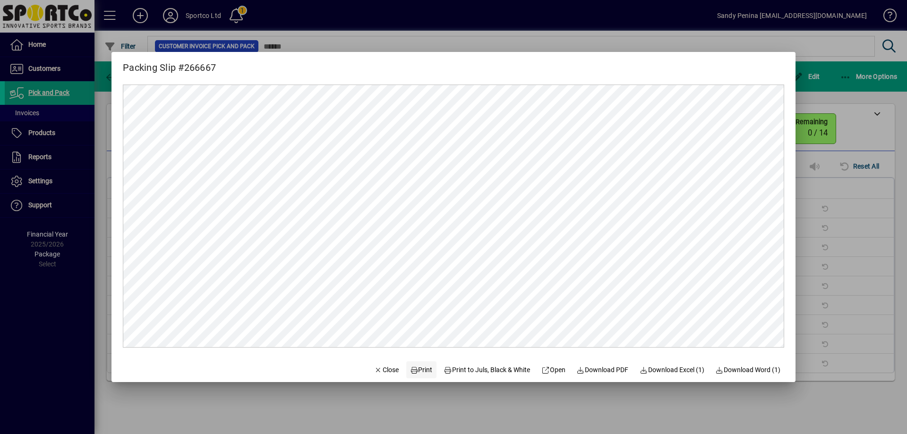
click at [412, 371] on span "Print" at bounding box center [421, 370] width 23 height 10
click at [378, 368] on span "Close" at bounding box center [386, 370] width 25 height 10
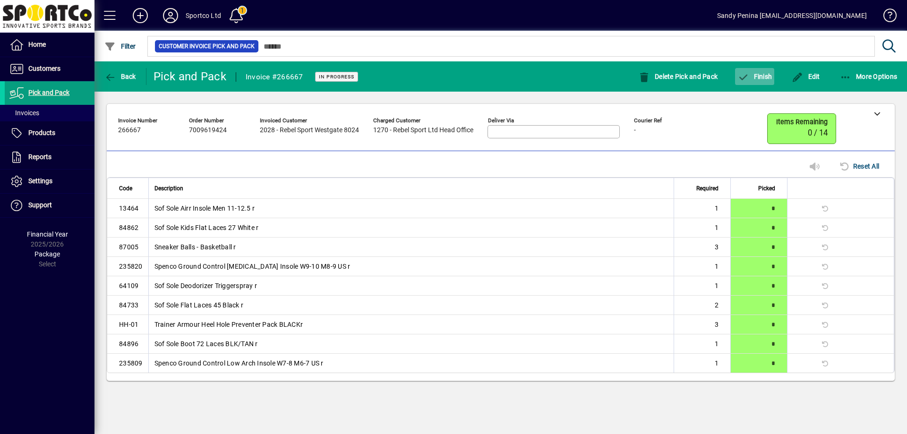
click at [746, 79] on icon "button" at bounding box center [744, 77] width 12 height 9
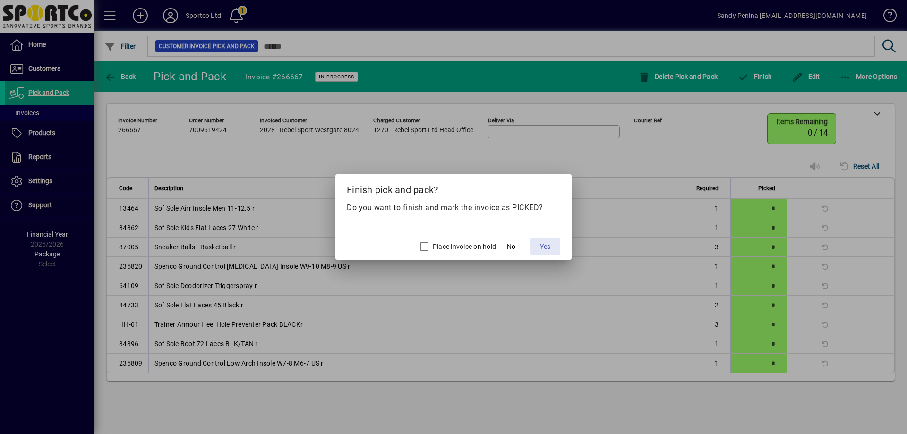
click at [551, 244] on span at bounding box center [545, 246] width 30 height 23
